Goal: Information Seeking & Learning: Check status

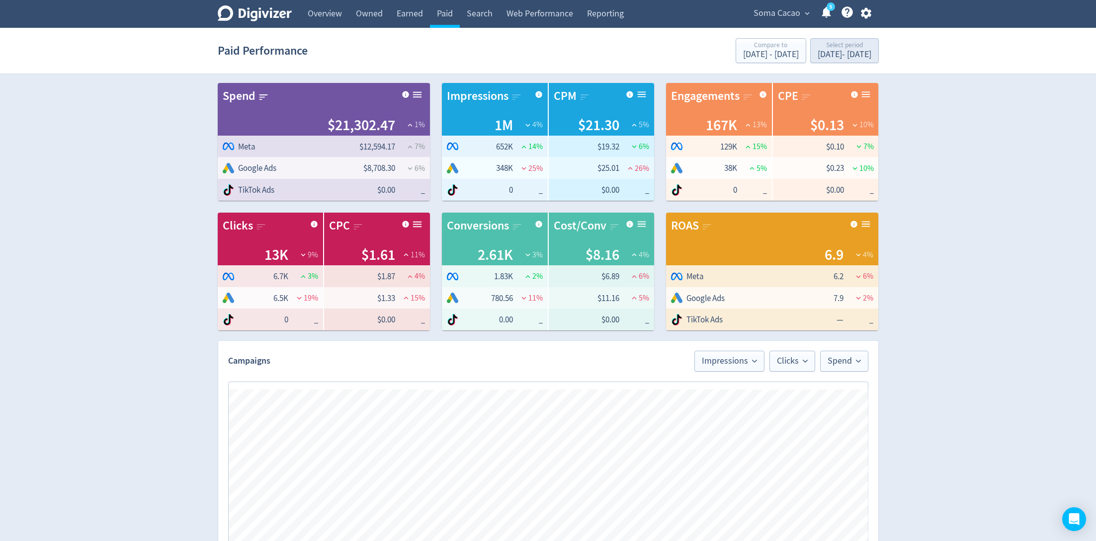
scroll to position [412, 0]
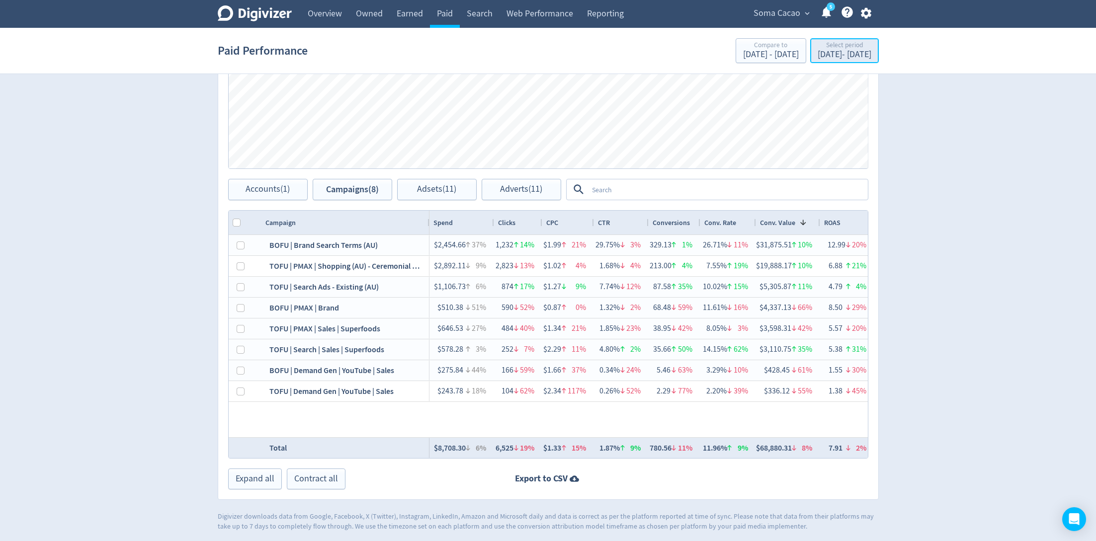
click at [818, 47] on div "Select period" at bounding box center [845, 46] width 54 height 8
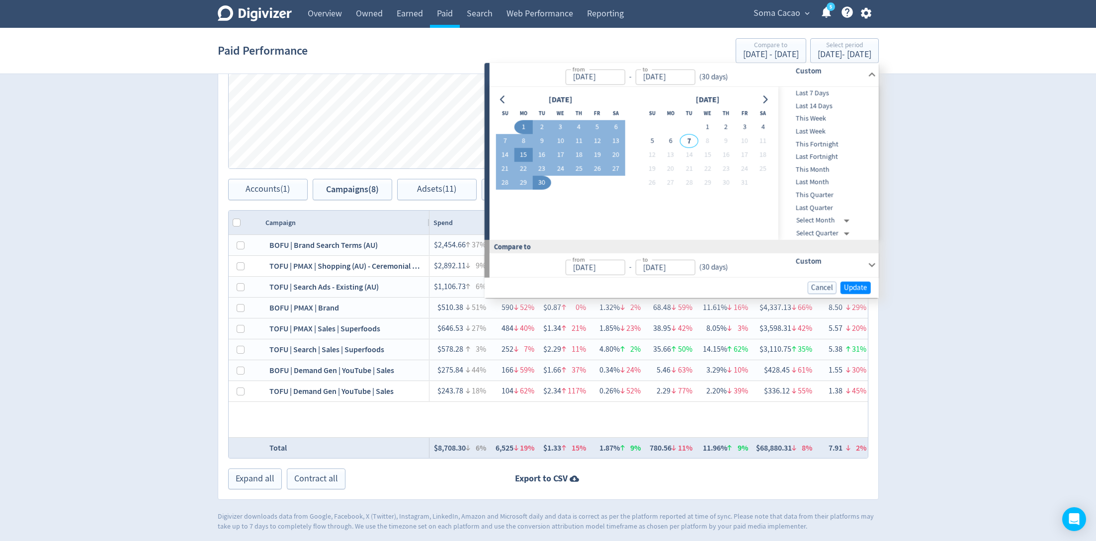
click at [525, 153] on button "15" at bounding box center [523, 155] width 18 height 14
type input "[DATE]"
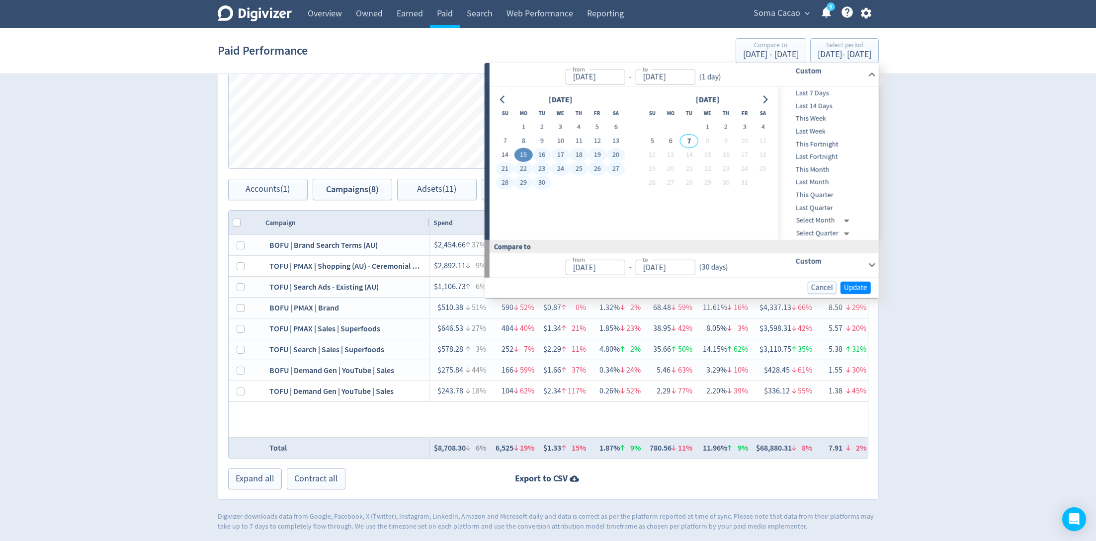
click at [542, 178] on button "30" at bounding box center [542, 183] width 18 height 14
type input "[DATE]"
click at [846, 289] on span "Update" at bounding box center [855, 287] width 23 height 7
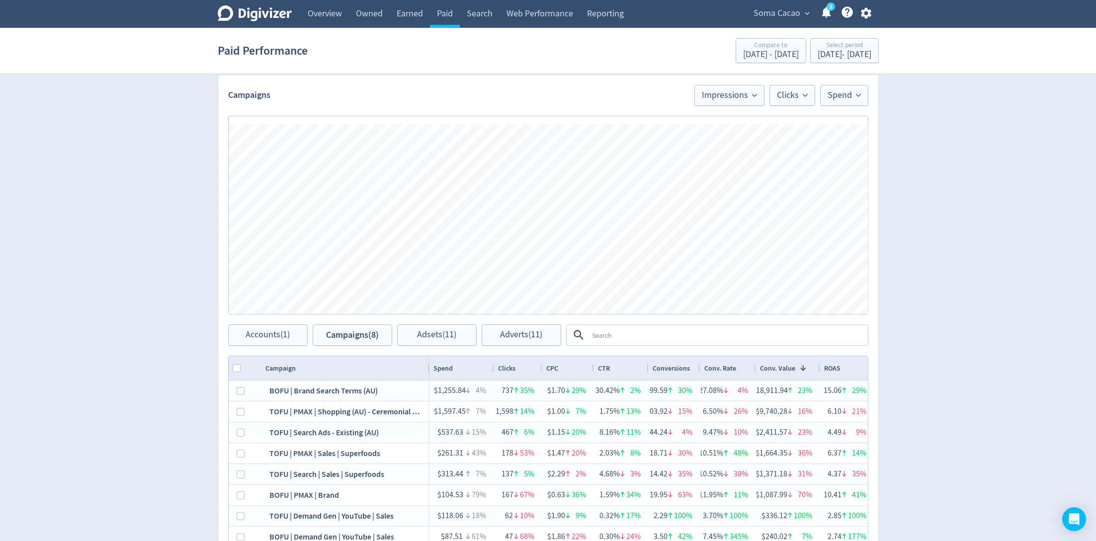
scroll to position [412, 0]
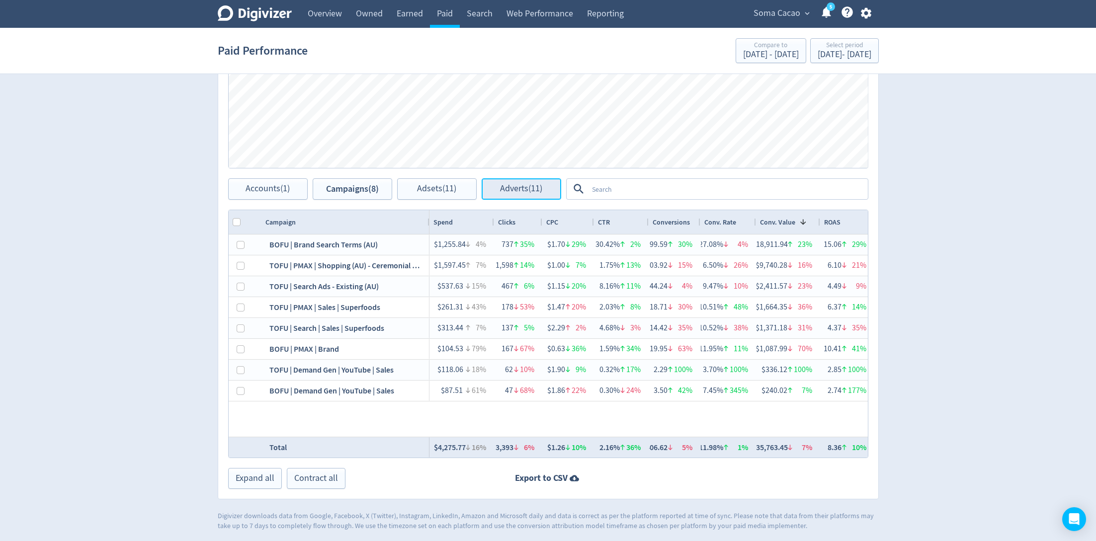
click at [511, 191] on span "Adverts (11)" at bounding box center [521, 188] width 42 height 9
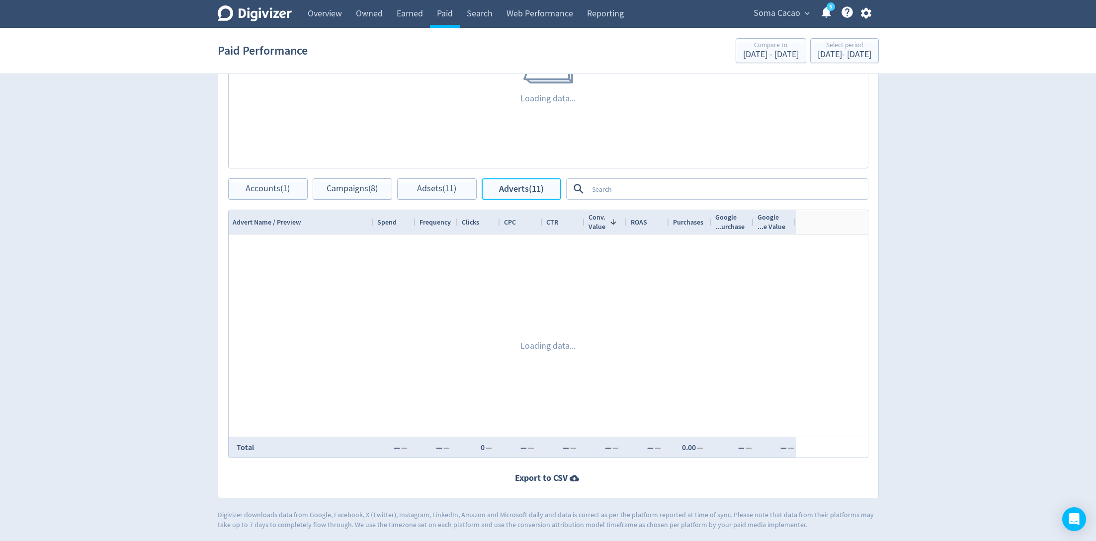
scroll to position [412, 0]
click at [641, 187] on textarea at bounding box center [727, 189] width 279 height 18
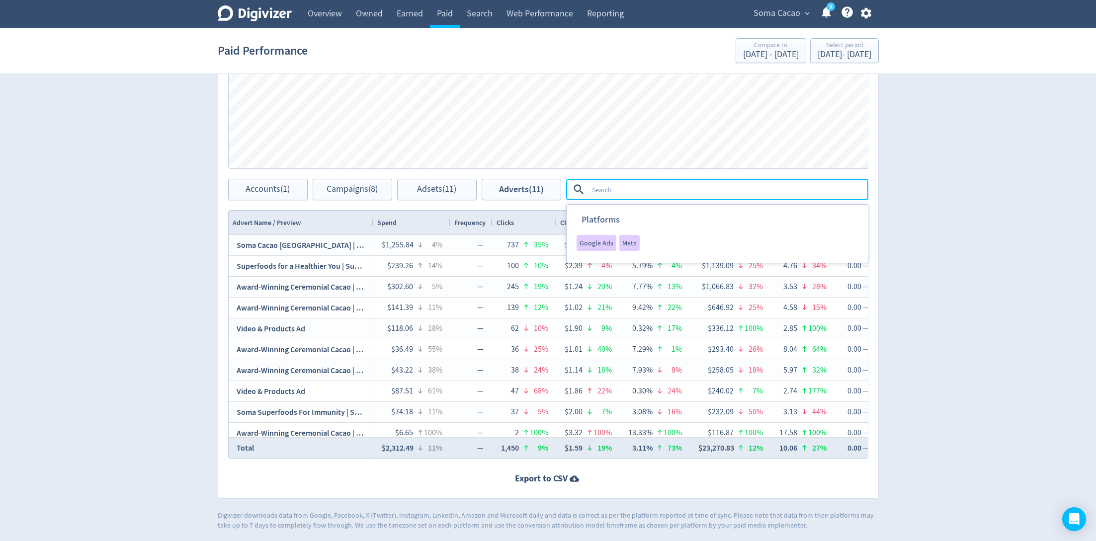
scroll to position [0, 69]
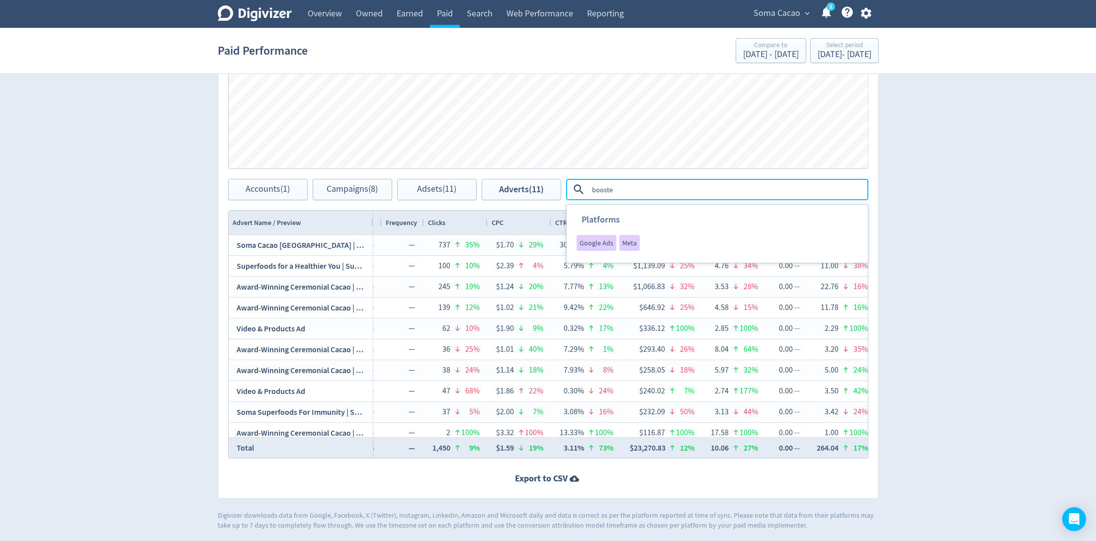
type textarea "boosted"
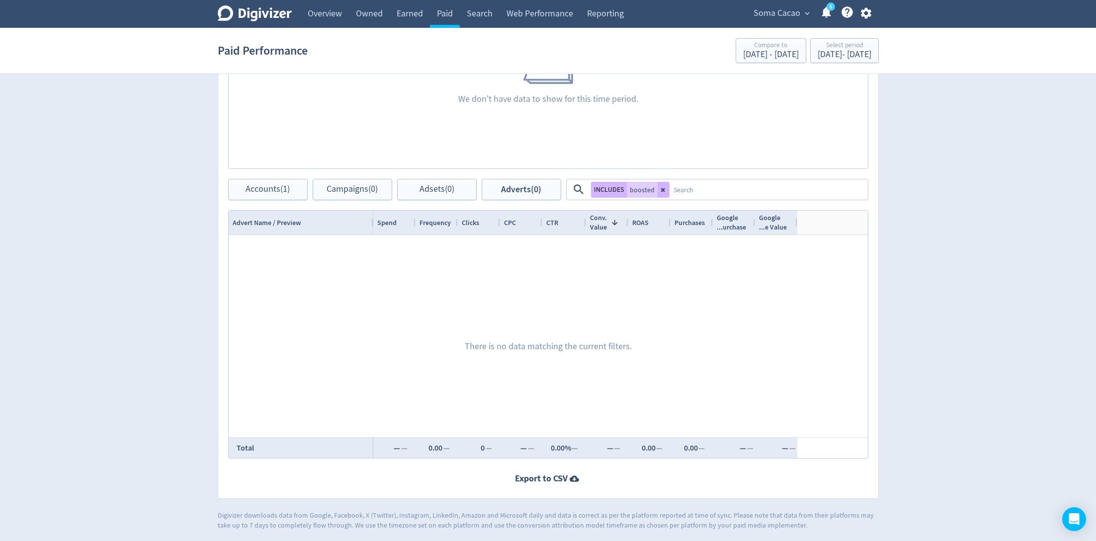
scroll to position [0, 0]
click at [667, 190] on button at bounding box center [664, 190] width 12 height 16
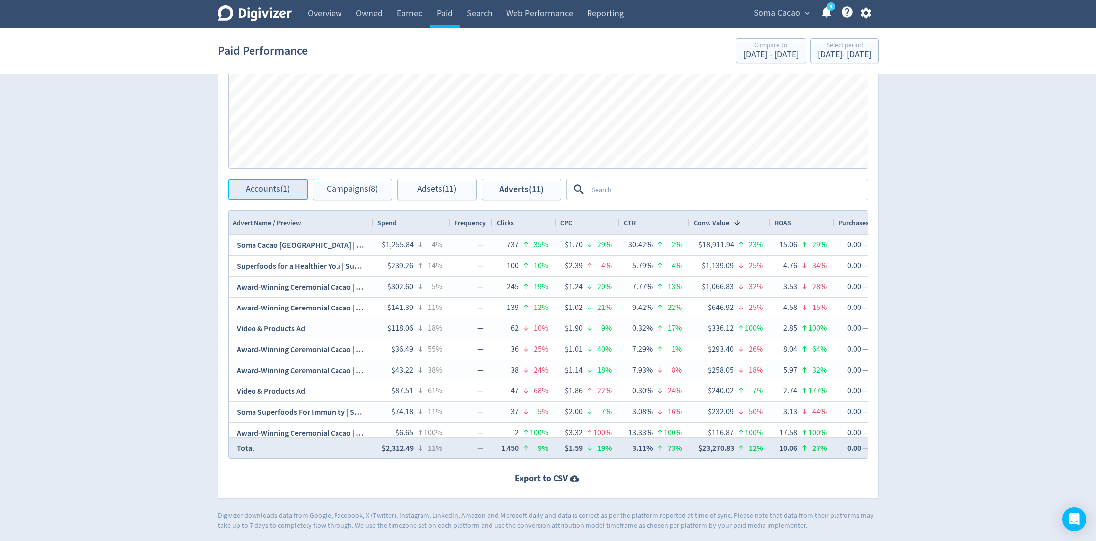
click at [249, 185] on span "Accounts (1)" at bounding box center [268, 189] width 44 height 9
checkbox input "false"
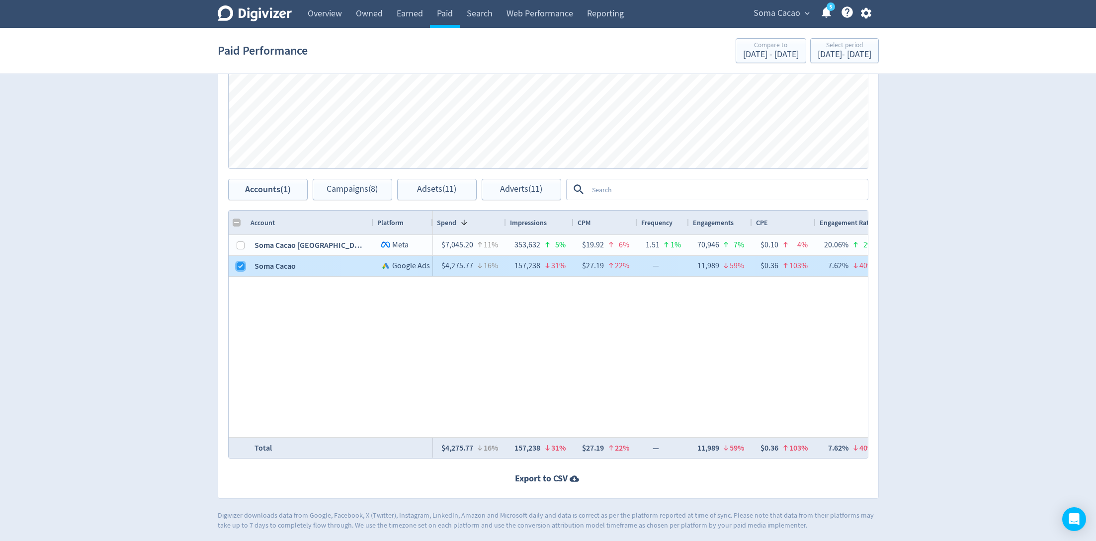
click at [241, 265] on input "Press Space to toggle row selection (checked)" at bounding box center [241, 266] width 8 height 8
checkbox input "false"
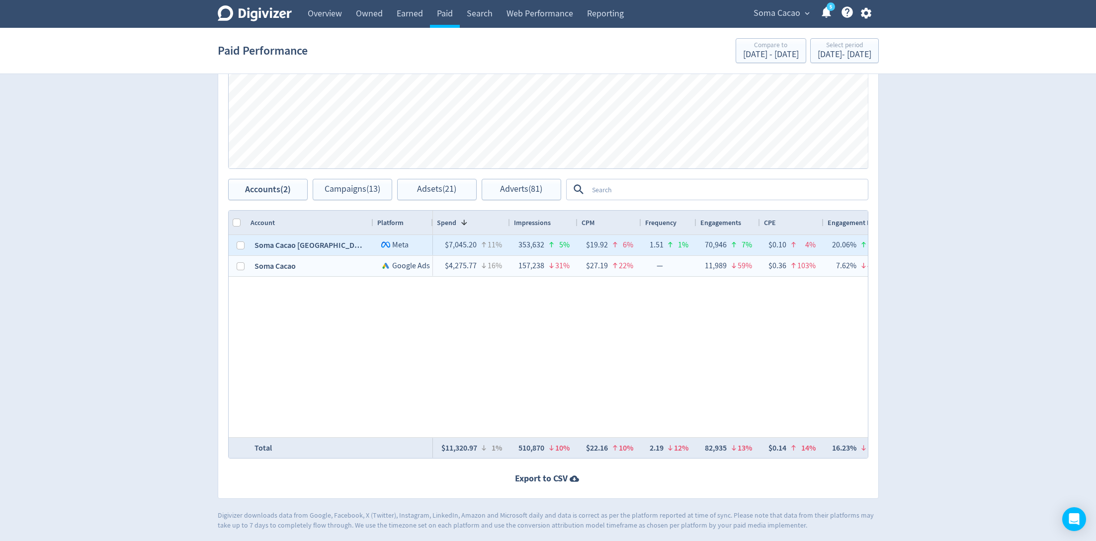
click at [241, 250] on div at bounding box center [241, 245] width 8 height 19
click at [241, 247] on input "Press Space to toggle row selection (unchecked)" at bounding box center [241, 246] width 8 height 8
checkbox input "true"
checkbox input "false"
click at [521, 185] on span "Adverts (70)" at bounding box center [521, 189] width 42 height 9
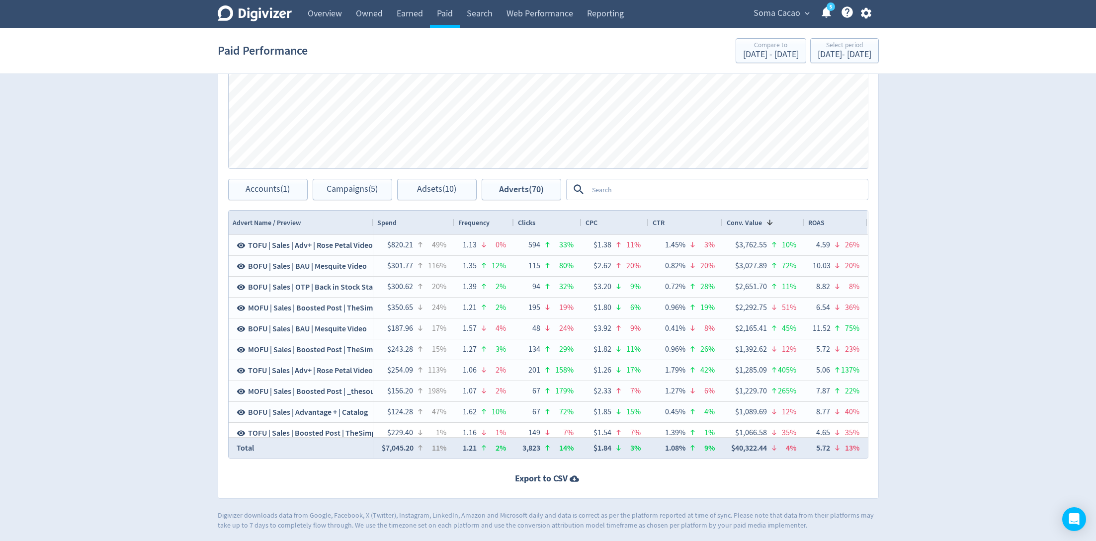
click at [608, 186] on textarea at bounding box center [727, 189] width 279 height 18
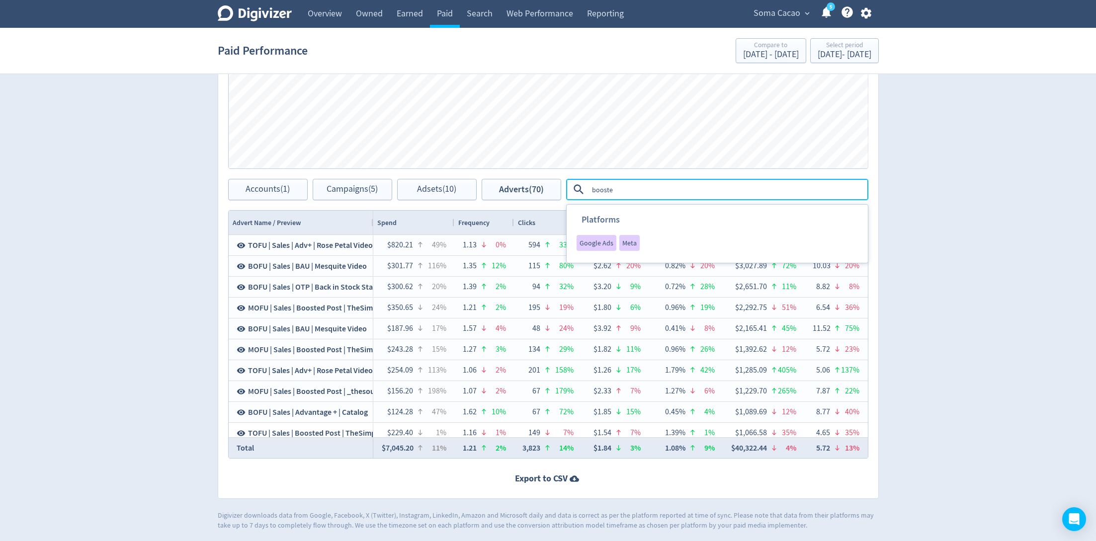
type textarea "boosted"
